Goal: Task Accomplishment & Management: Use online tool/utility

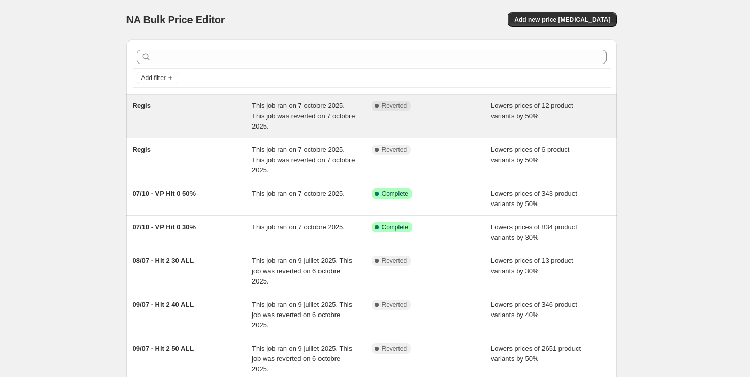
click at [272, 122] on div "This job ran on 7 octobre 2025. This job was reverted on 7 octobre 2025." at bounding box center [312, 116] width 120 height 31
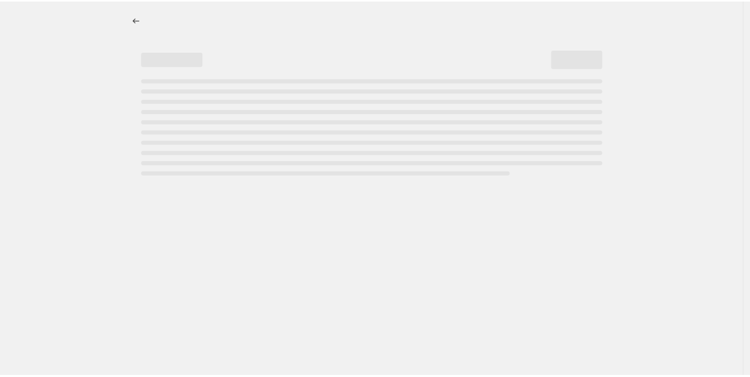
select select "percentage"
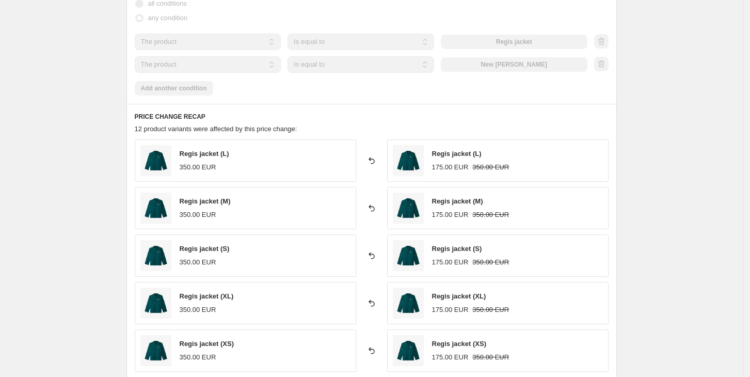
scroll to position [973, 0]
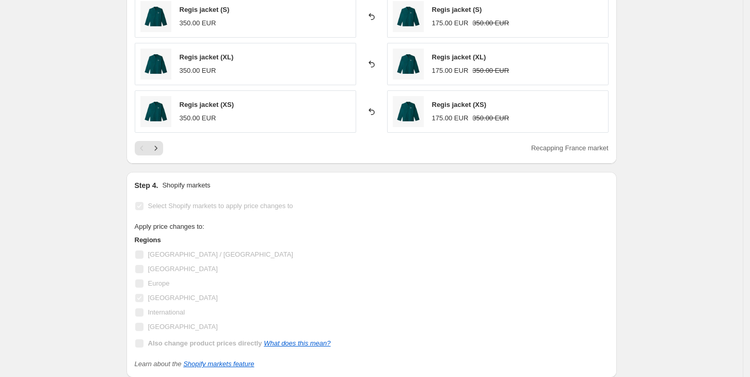
click at [165, 155] on div "PRICE CHANGE RECAP 12 product variants were affected by this price change: Regi…" at bounding box center [372, 14] width 491 height 299
click at [161, 153] on icon "Next" at bounding box center [156, 148] width 10 height 10
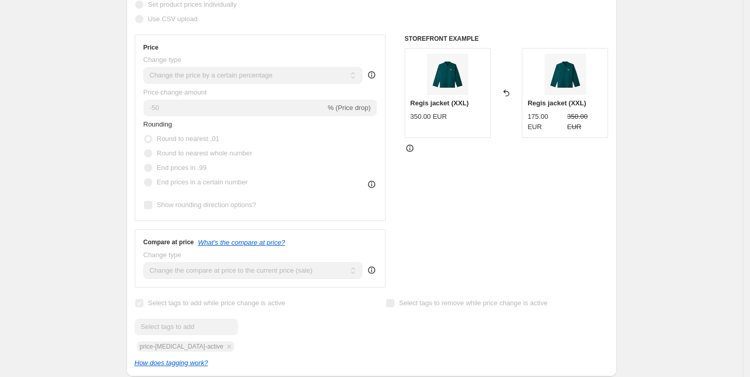
scroll to position [0, 0]
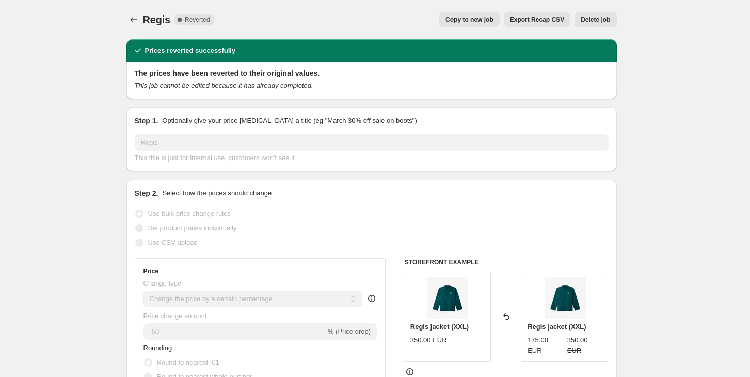
click at [494, 23] on span "Copy to new job" at bounding box center [470, 19] width 48 height 8
select select "percentage"
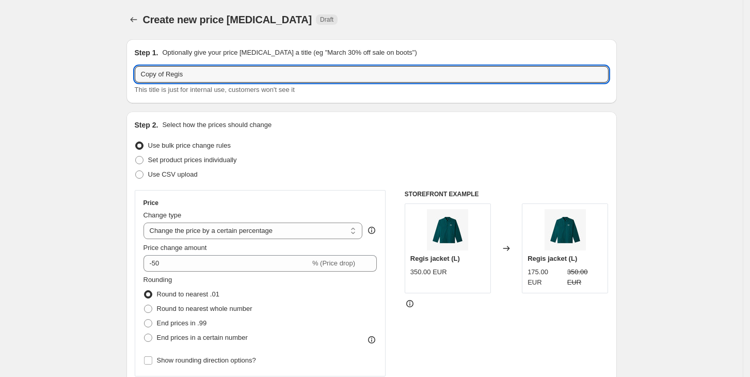
drag, startPoint x: 193, startPoint y: 69, endPoint x: 45, endPoint y: 31, distance: 153.0
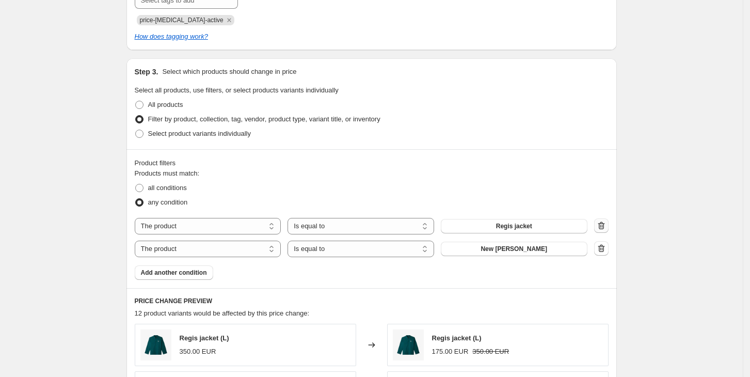
click at [604, 228] on icon "button" at bounding box center [601, 225] width 10 height 10
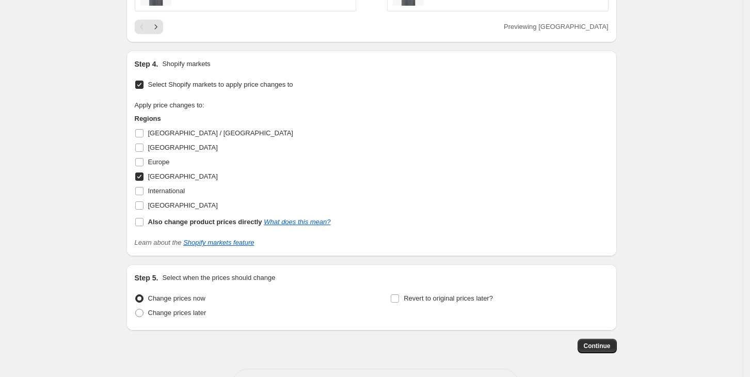
scroll to position [1043, 0]
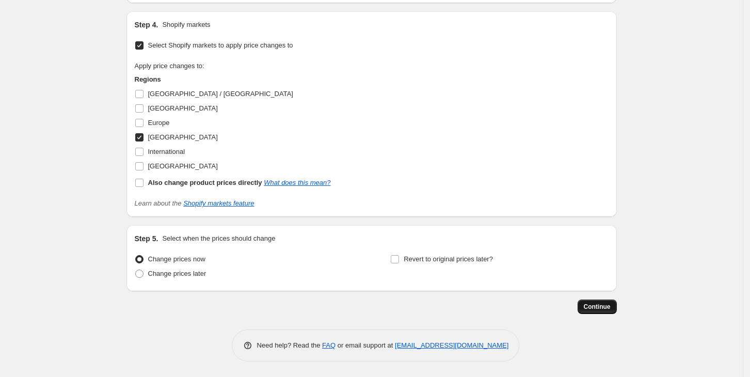
click at [614, 306] on button "Continue" at bounding box center [597, 306] width 39 height 14
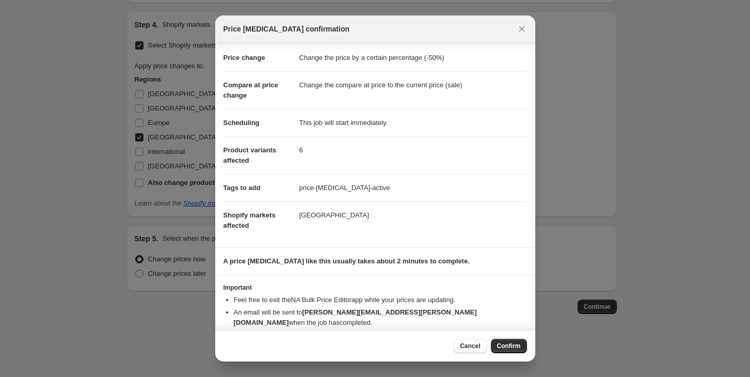
scroll to position [27, 0]
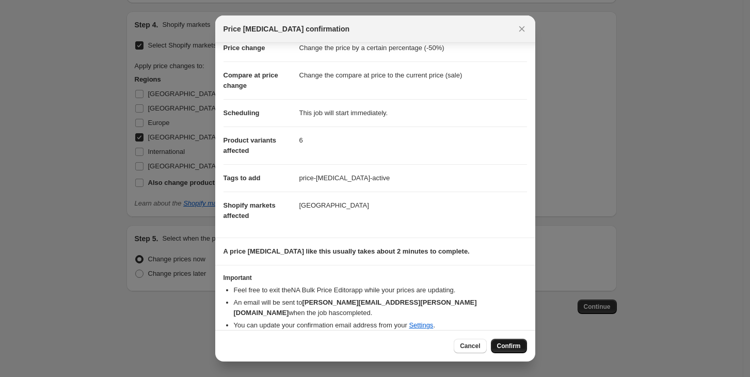
click at [516, 347] on span "Confirm" at bounding box center [509, 346] width 24 height 8
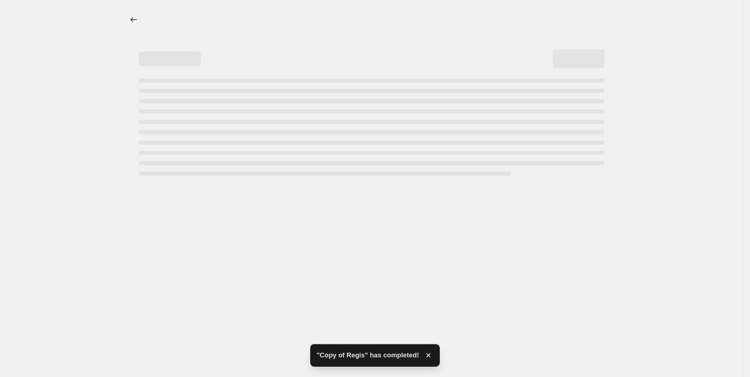
select select "percentage"
